Goal: Task Accomplishment & Management: Manage account settings

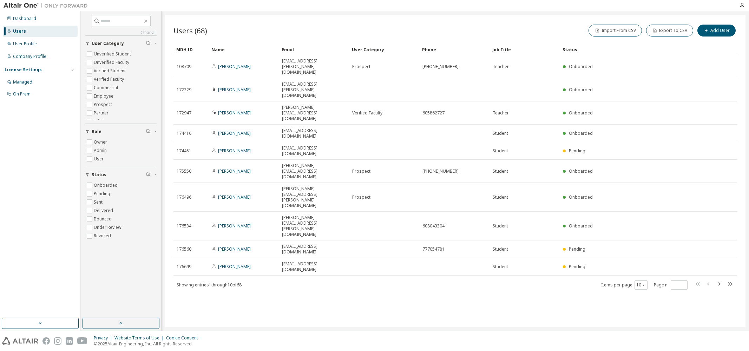
click at [286, 285] on div "Users (68) Import From CSV Export To CSV Add User Clear Load Save Save As Field…" at bounding box center [455, 171] width 581 height 313
click at [644, 285] on icon "button" at bounding box center [644, 285] width 2 height 1
click at [646, 227] on div "100" at bounding box center [663, 227] width 56 height 8
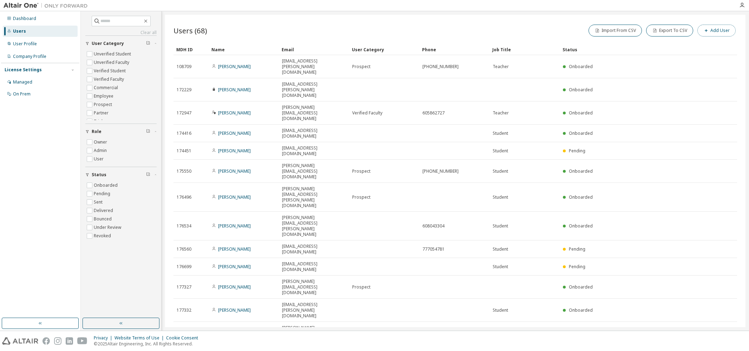
click at [704, 32] on icon "button" at bounding box center [706, 30] width 4 height 4
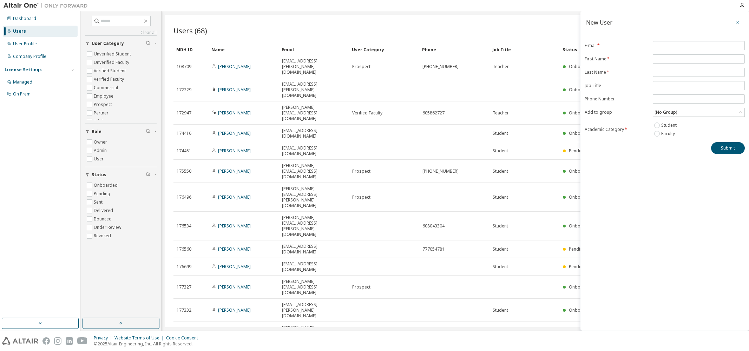
click at [739, 23] on icon "button" at bounding box center [737, 23] width 5 height 6
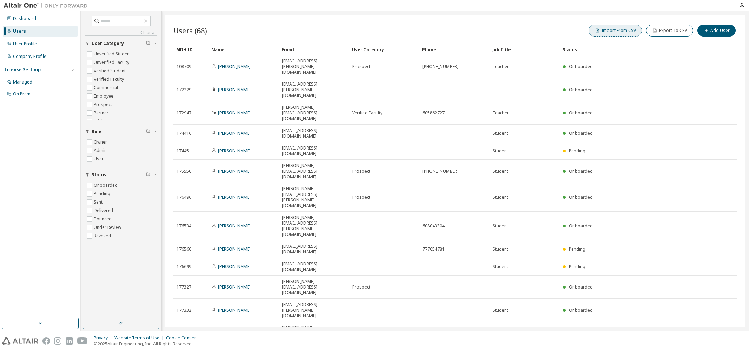
click at [604, 33] on button "Import From CSV" at bounding box center [615, 31] width 53 height 12
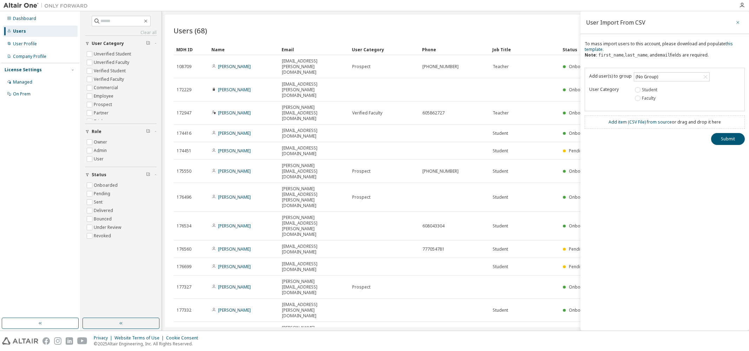
click at [739, 22] on icon "button" at bounding box center [737, 23] width 5 height 6
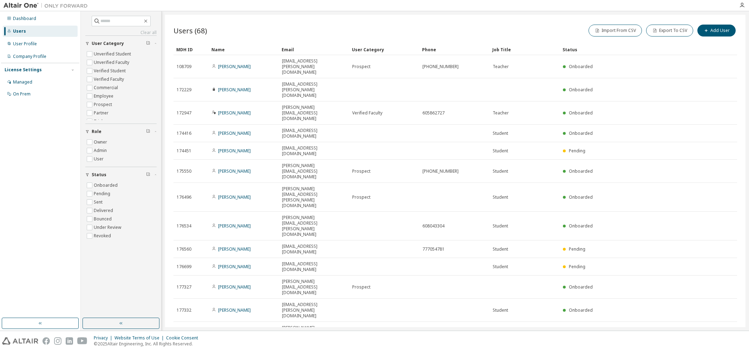
click at [257, 33] on div "Users (68) Import From CSV Export To CSV Add User" at bounding box center [455, 30] width 564 height 15
click at [19, 32] on div "Users" at bounding box center [19, 31] width 13 height 6
click at [18, 19] on div "Dashboard" at bounding box center [24, 19] width 23 height 6
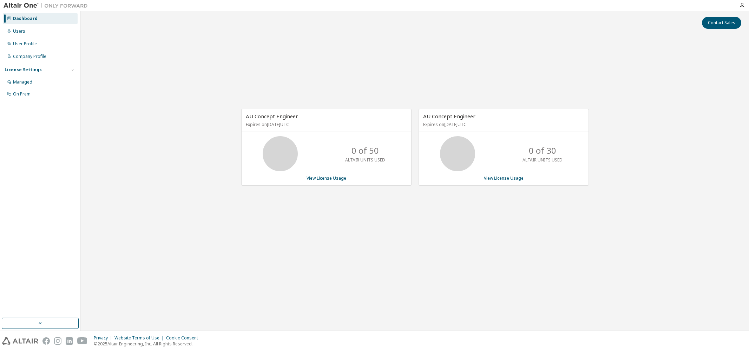
click at [289, 162] on icon at bounding box center [280, 154] width 18 height 18
click at [320, 180] on link "View License Usage" at bounding box center [327, 178] width 40 height 6
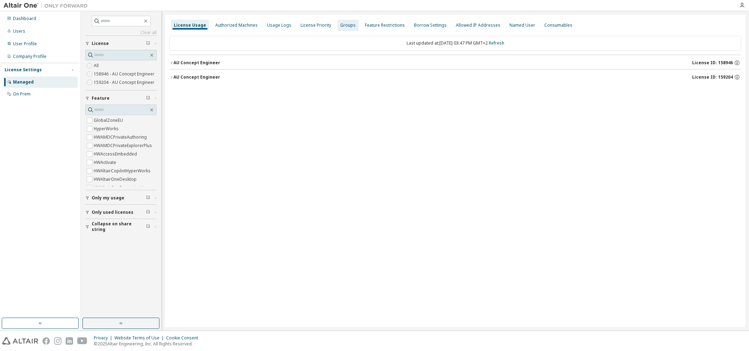
click at [343, 26] on div "Groups" at bounding box center [347, 25] width 15 height 6
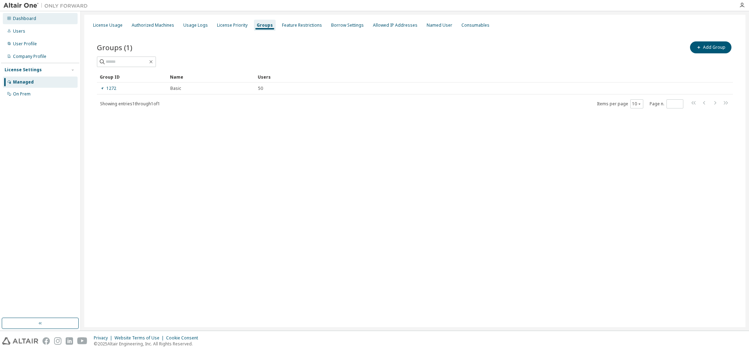
click at [15, 19] on div "Dashboard" at bounding box center [24, 19] width 23 height 6
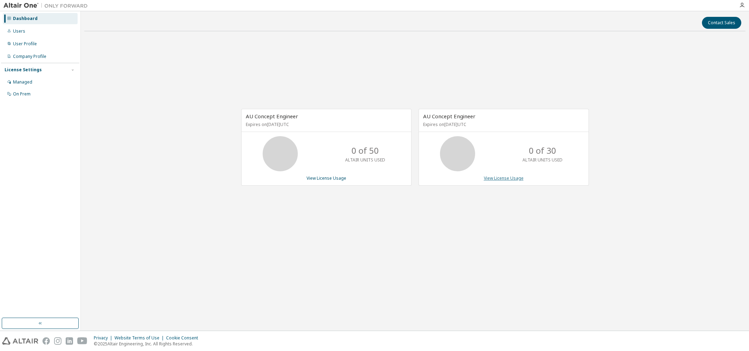
click at [503, 178] on link "View License Usage" at bounding box center [504, 178] width 40 height 6
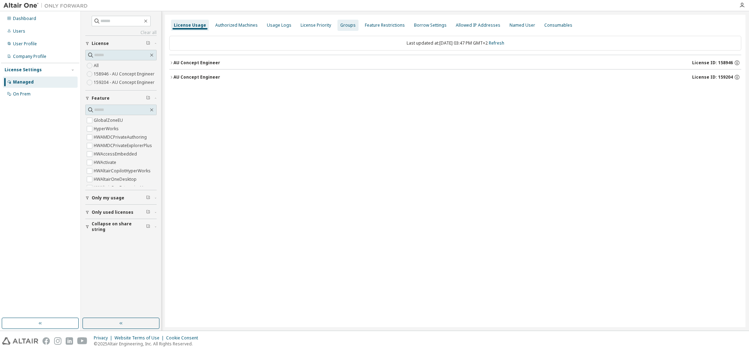
click at [345, 25] on div "Groups" at bounding box center [347, 25] width 15 height 6
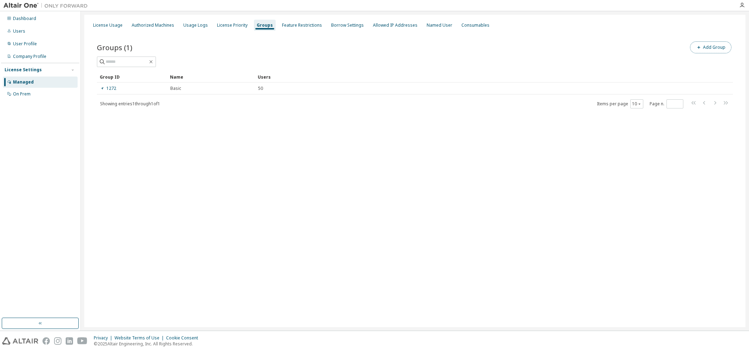
click at [717, 49] on button "Add Group" at bounding box center [710, 47] width 41 height 12
click at [636, 53] on input "text" at bounding box center [665, 54] width 157 height 6
type input "*******"
click at [728, 70] on button "Add" at bounding box center [728, 68] width 34 height 12
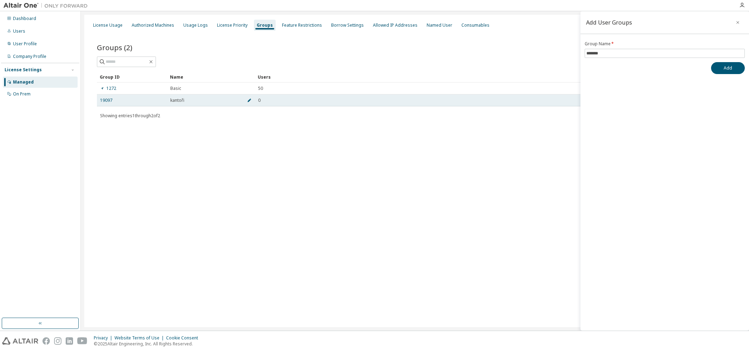
click at [249, 100] on icon "button" at bounding box center [249, 100] width 4 height 4
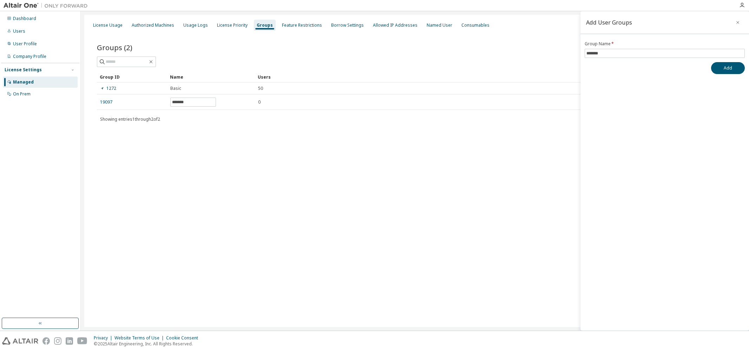
click at [270, 124] on div "Showing entries 1 through 2 of 2 Items per page 10 Page n. *" at bounding box center [415, 119] width 636 height 10
click at [737, 22] on icon "button" at bounding box center [737, 22] width 3 height 3
click at [708, 51] on button "Add Group" at bounding box center [710, 47] width 41 height 12
click at [620, 53] on input "text" at bounding box center [665, 54] width 157 height 6
click at [738, 21] on icon "button" at bounding box center [737, 23] width 5 height 6
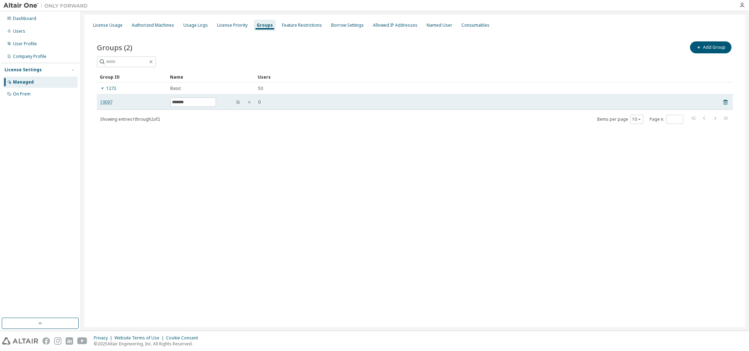
click at [104, 101] on link "19097" at bounding box center [106, 102] width 12 height 6
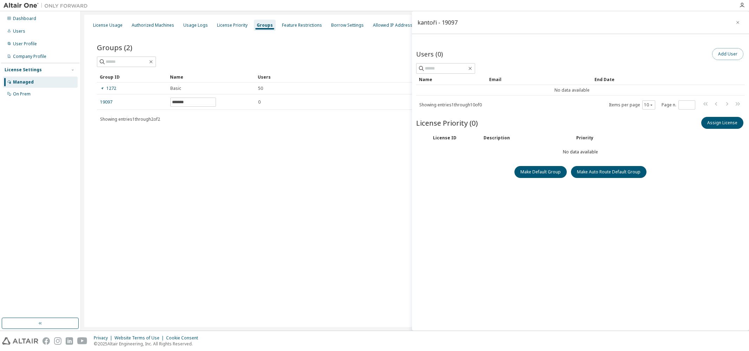
click at [726, 53] on button "Add User" at bounding box center [727, 54] width 31 height 12
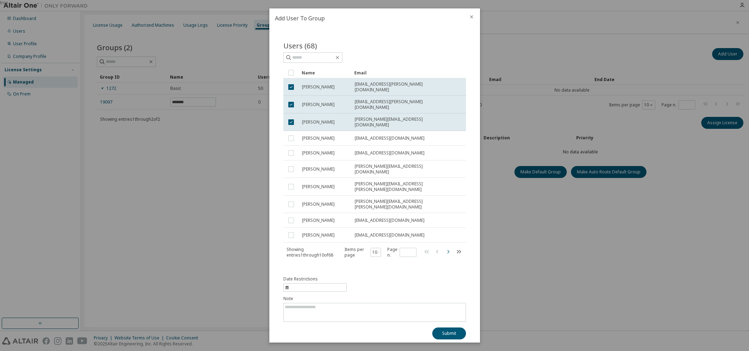
click at [448, 248] on icon "button" at bounding box center [448, 252] width 8 height 8
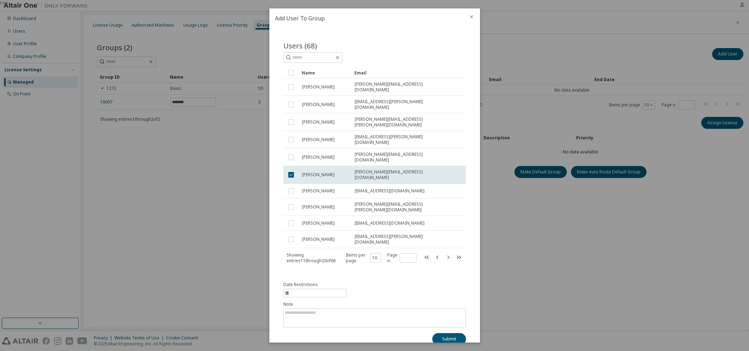
click at [450, 253] on icon "button" at bounding box center [448, 257] width 8 height 8
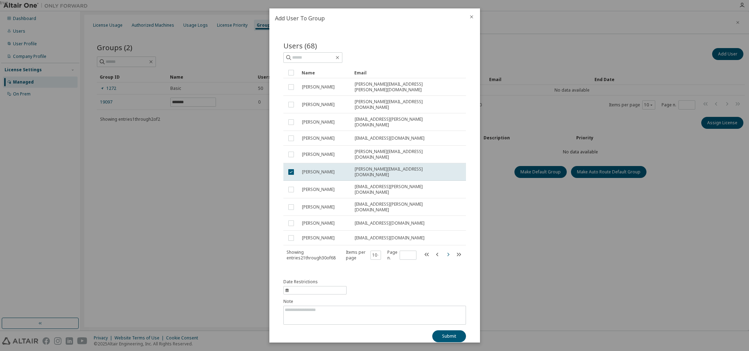
click at [448, 253] on icon "button" at bounding box center [448, 255] width 2 height 4
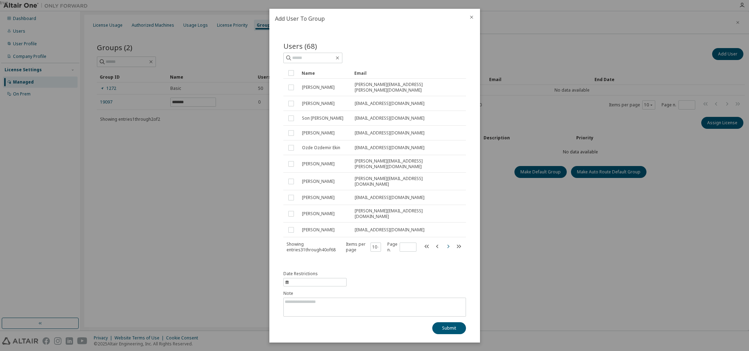
click at [448, 242] on icon "button" at bounding box center [448, 246] width 8 height 8
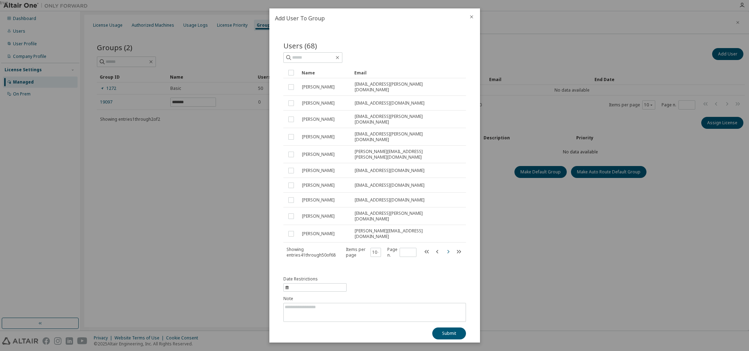
click at [448, 248] on icon "button" at bounding box center [448, 252] width 8 height 8
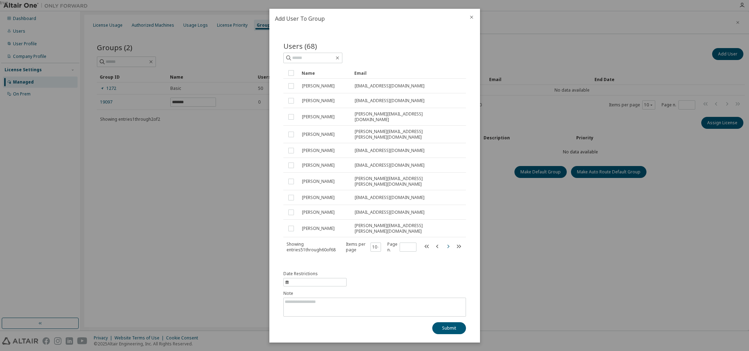
click at [447, 242] on icon "button" at bounding box center [448, 246] width 8 height 8
type input "*"
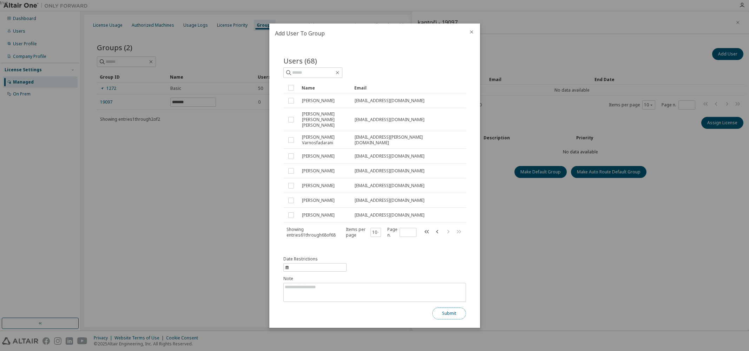
click at [450, 311] on button "Submit" at bounding box center [449, 314] width 34 height 12
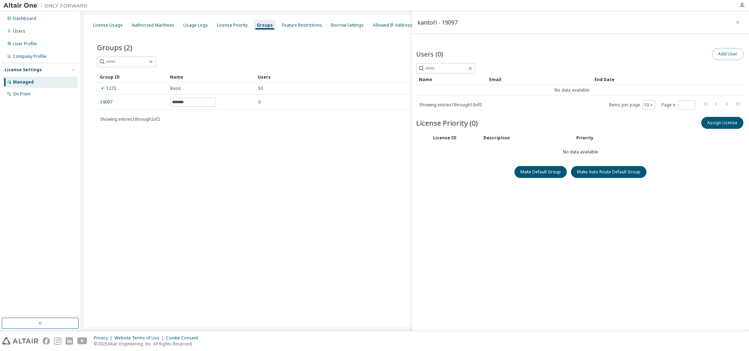
click at [721, 57] on button "Add User" at bounding box center [727, 54] width 31 height 12
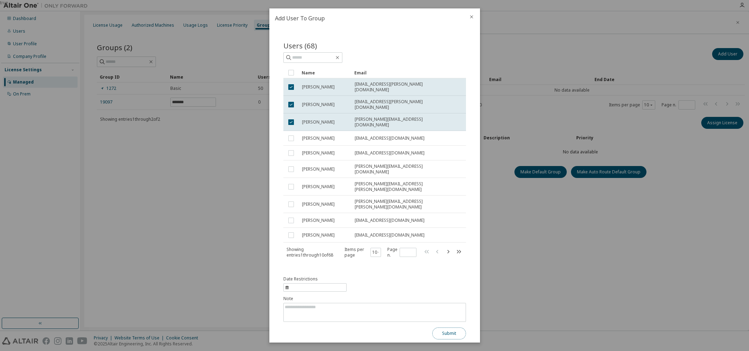
click at [444, 328] on button "Submit" at bounding box center [449, 334] width 34 height 12
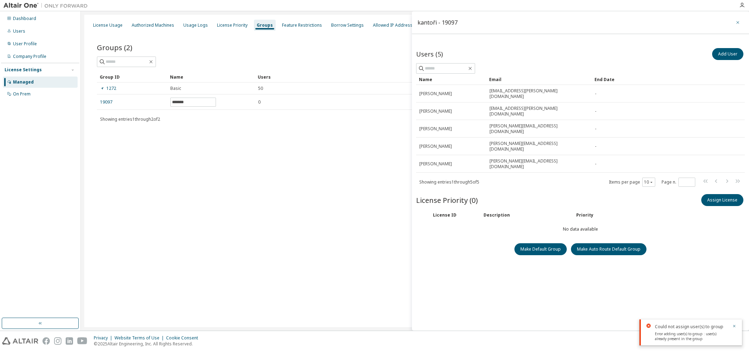
click at [739, 22] on icon "button" at bounding box center [737, 23] width 5 height 6
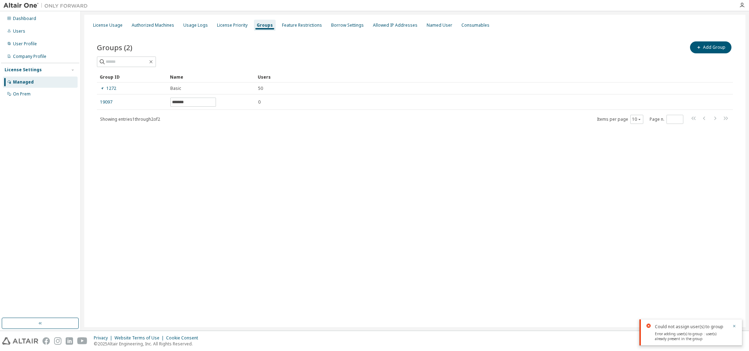
click at [296, 154] on div "License Usage Authorized Machines Usage Logs License Priority Groups Feature Re…" at bounding box center [414, 171] width 661 height 313
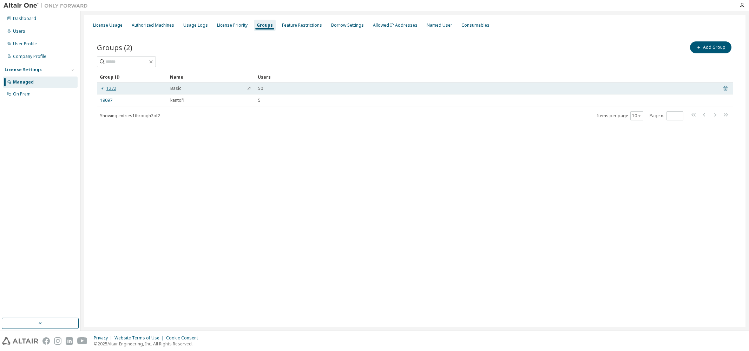
click at [112, 89] on link "1272" at bounding box center [108, 89] width 16 height 6
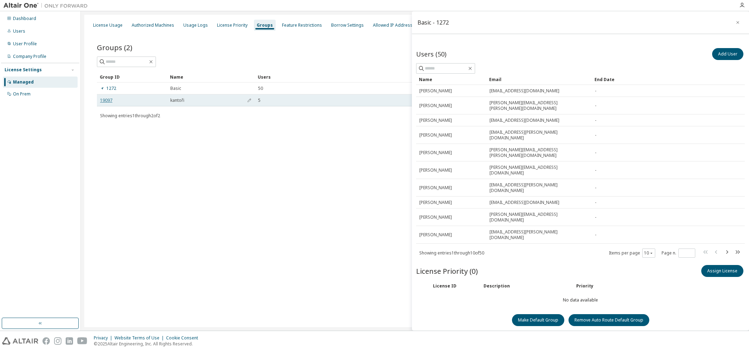
click at [107, 100] on link "19097" at bounding box center [106, 101] width 12 height 6
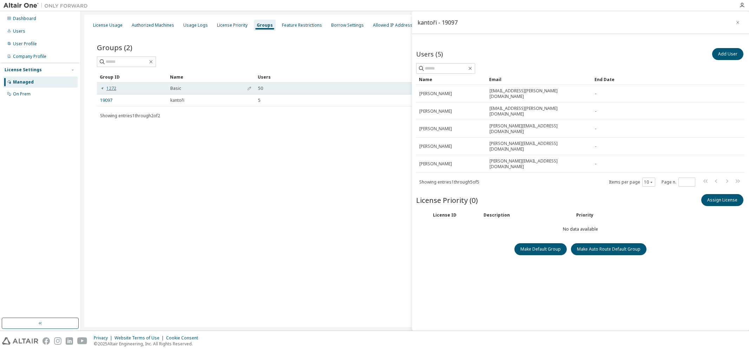
click at [110, 86] on link "1272" at bounding box center [108, 89] width 16 height 6
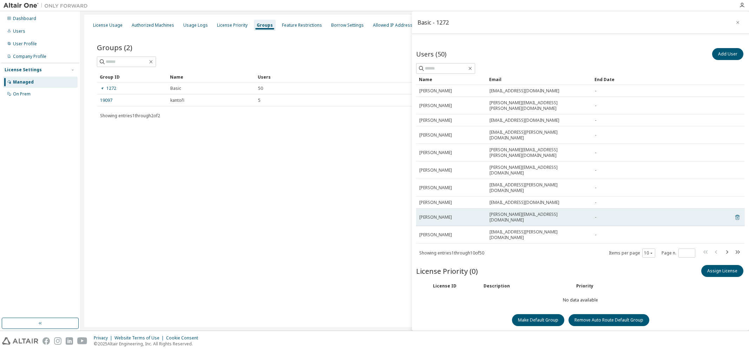
click at [737, 213] on icon at bounding box center [737, 217] width 6 height 8
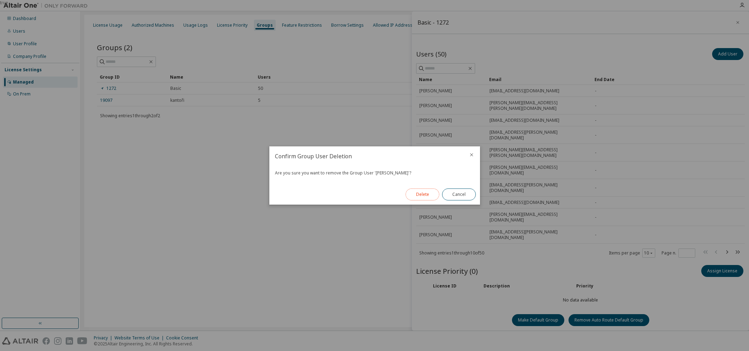
click at [423, 196] on button "Delete" at bounding box center [423, 195] width 34 height 12
click at [468, 198] on button "Close" at bounding box center [459, 195] width 34 height 12
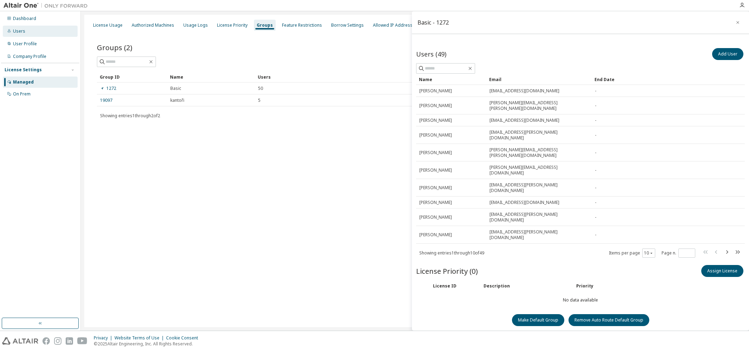
click at [17, 31] on div "Users" at bounding box center [19, 31] width 12 height 6
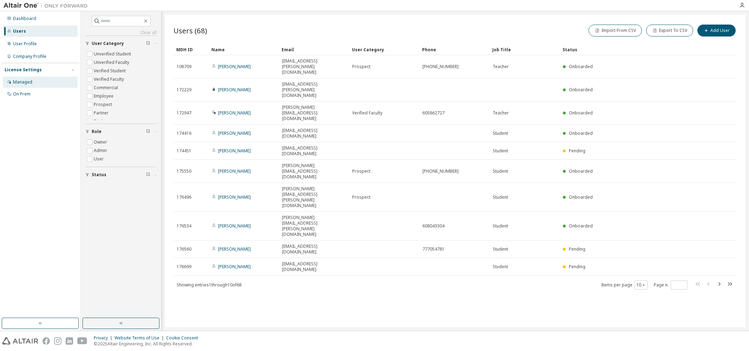
click at [17, 81] on div "Managed" at bounding box center [22, 82] width 19 height 6
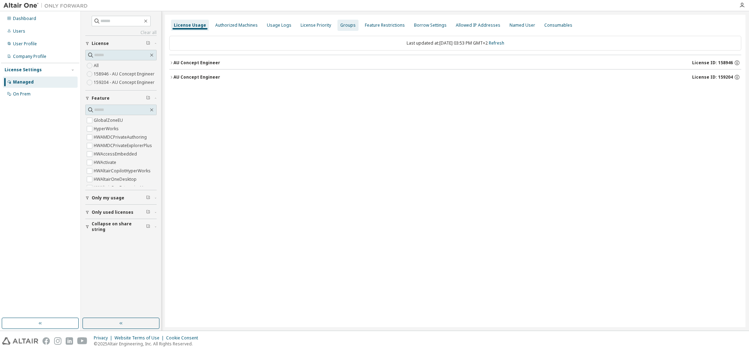
click at [342, 24] on div "Groups" at bounding box center [347, 25] width 15 height 6
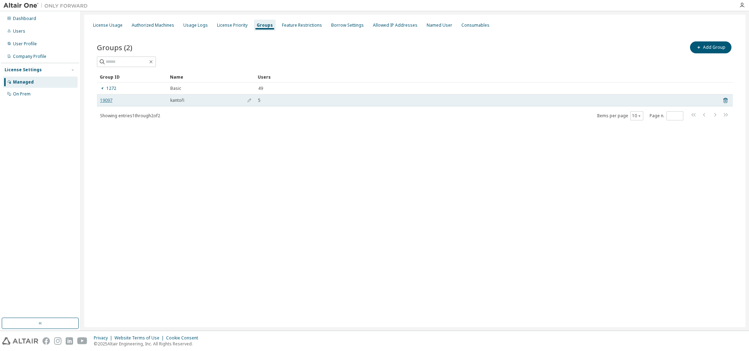
click at [101, 103] on link "19097" at bounding box center [106, 101] width 12 height 6
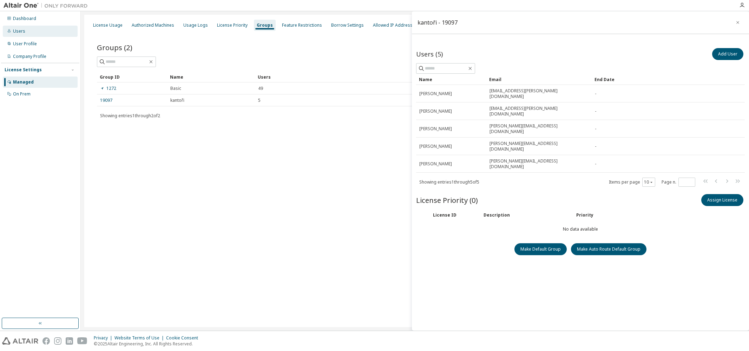
click at [25, 32] on div "Users" at bounding box center [40, 31] width 75 height 11
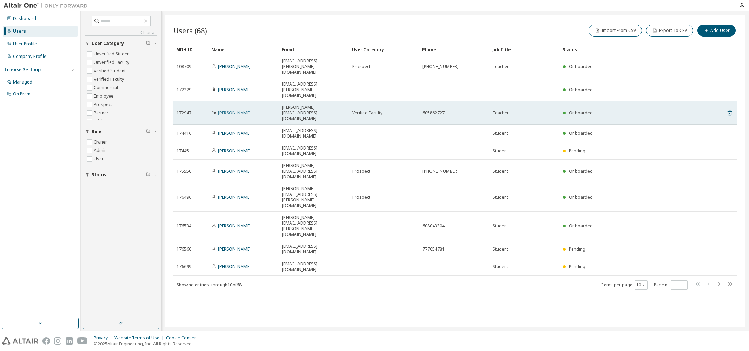
click at [236, 110] on link "[PERSON_NAME]" at bounding box center [234, 113] width 33 height 6
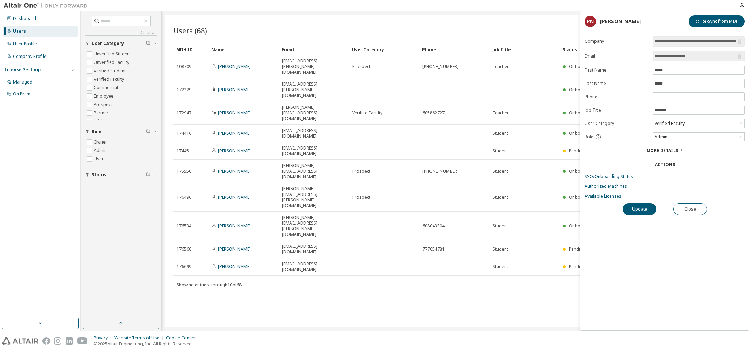
click at [294, 243] on div "Users (68) Import From CSV Export To CSV Add User Clear Load Save Save As Field…" at bounding box center [455, 171] width 581 height 313
click at [373, 236] on div "Users (68) Import From CSV Export To CSV Add User Clear Load Save Save As Field…" at bounding box center [455, 171] width 581 height 313
click at [485, 225] on div "Users (68) Import From CSV Export To CSV Add User Clear Load Save Save As Field…" at bounding box center [455, 171] width 581 height 313
click at [410, 277] on div "Users (68) Import From CSV Export To CSV Add User Clear Load Save Save As Field…" at bounding box center [455, 171] width 581 height 313
click at [375, 274] on div "Users (68) Import From CSV Export To CSV Add User Clear Load Save Save As Field…" at bounding box center [455, 171] width 581 height 313
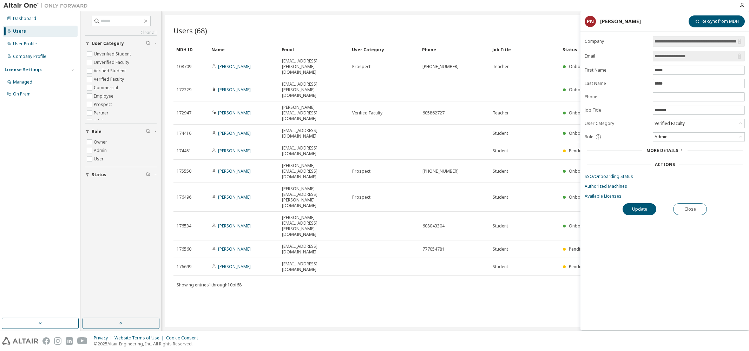
drag, startPoint x: 331, startPoint y: 266, endPoint x: 298, endPoint y: 268, distance: 33.5
click at [298, 268] on div "Users (68) Import From CSV Export To CSV Add User Clear Load Save Save As Field…" at bounding box center [455, 171] width 581 height 313
click at [20, 84] on div "Managed" at bounding box center [22, 82] width 19 height 6
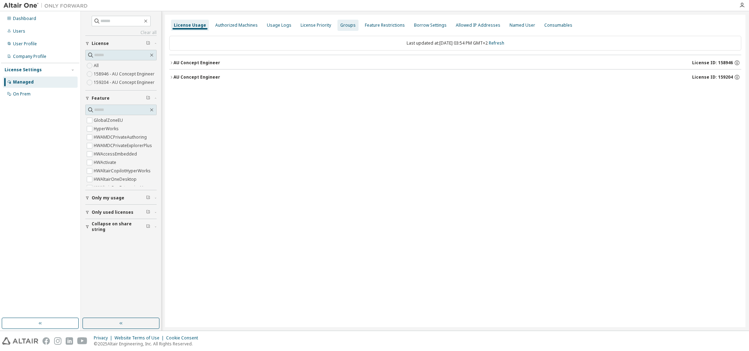
click at [343, 26] on div "Groups" at bounding box center [347, 25] width 15 height 6
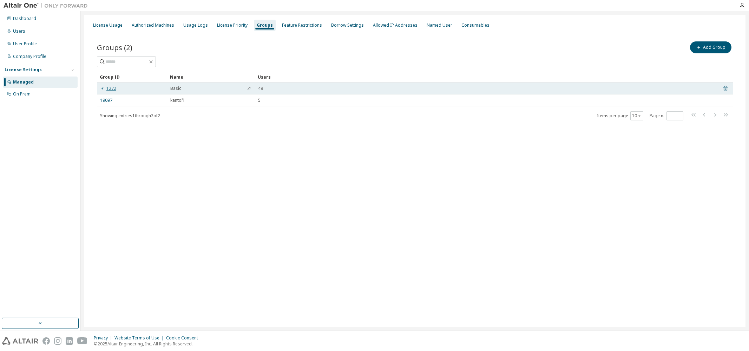
click at [111, 89] on link "1272" at bounding box center [108, 89] width 16 height 6
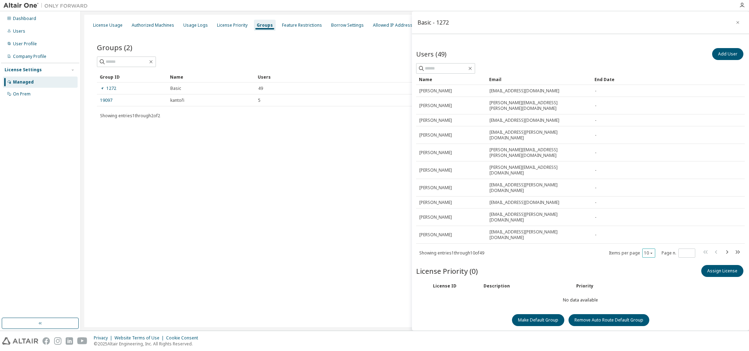
click at [653, 251] on icon "button" at bounding box center [651, 253] width 4 height 4
click at [651, 248] on div "50" at bounding box center [670, 248] width 56 height 8
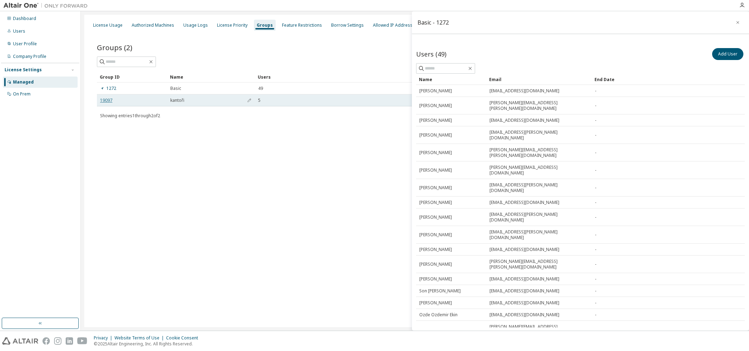
click at [106, 102] on link "19097" at bounding box center [106, 101] width 12 height 6
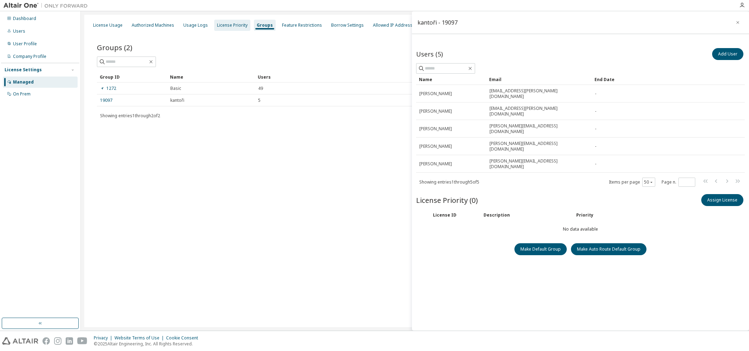
click at [234, 25] on div "License Priority" at bounding box center [232, 25] width 31 height 6
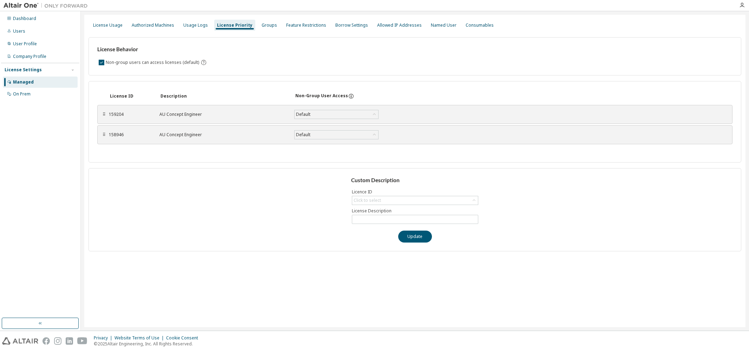
click at [640, 83] on div "License ID Description Non-Group User Access ⠿ 159204 AU Concept Engineer Defau…" at bounding box center [415, 121] width 653 height 81
